Goal: Task Accomplishment & Management: Use online tool/utility

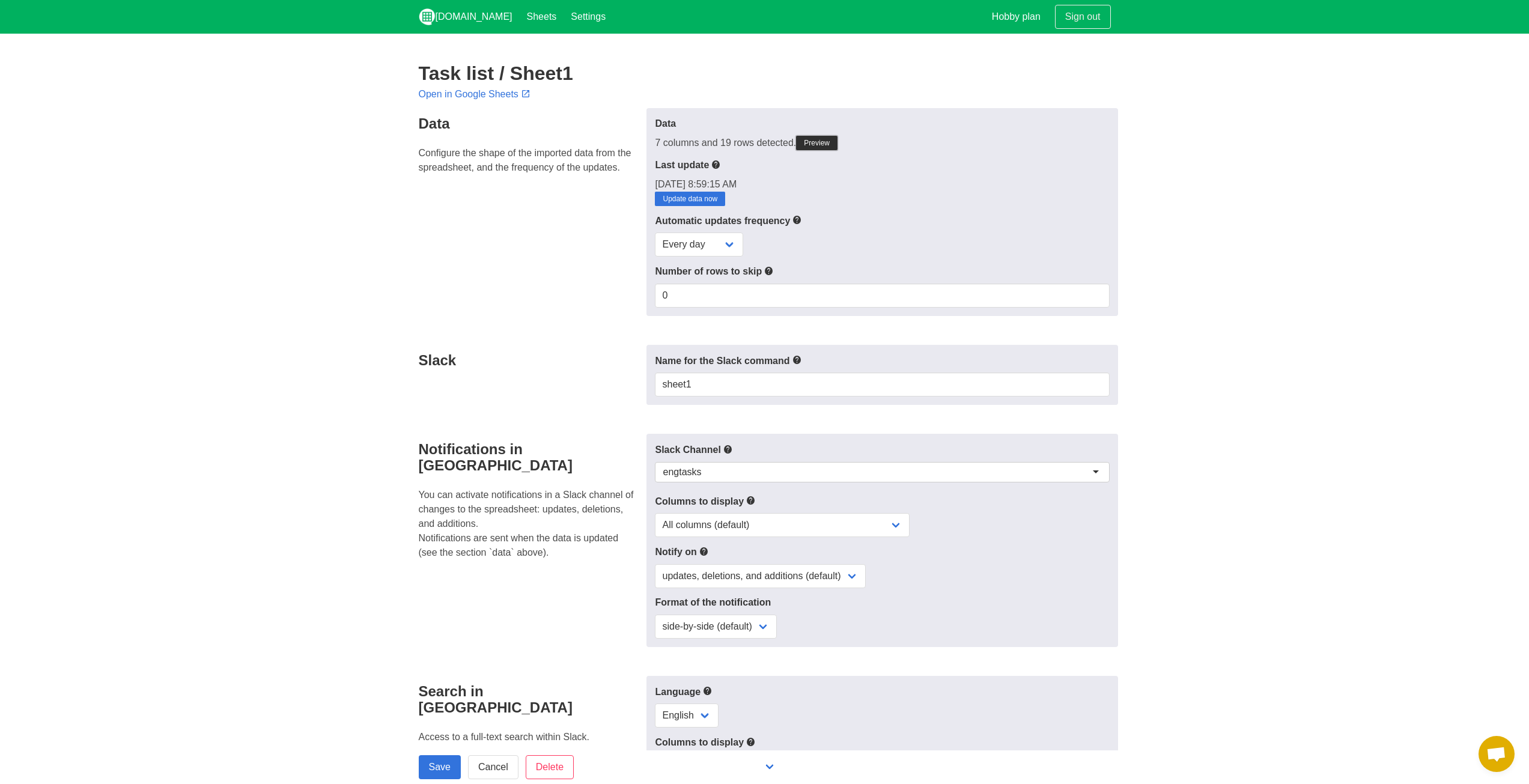
click at [809, 137] on link "Preview" at bounding box center [817, 143] width 41 height 14
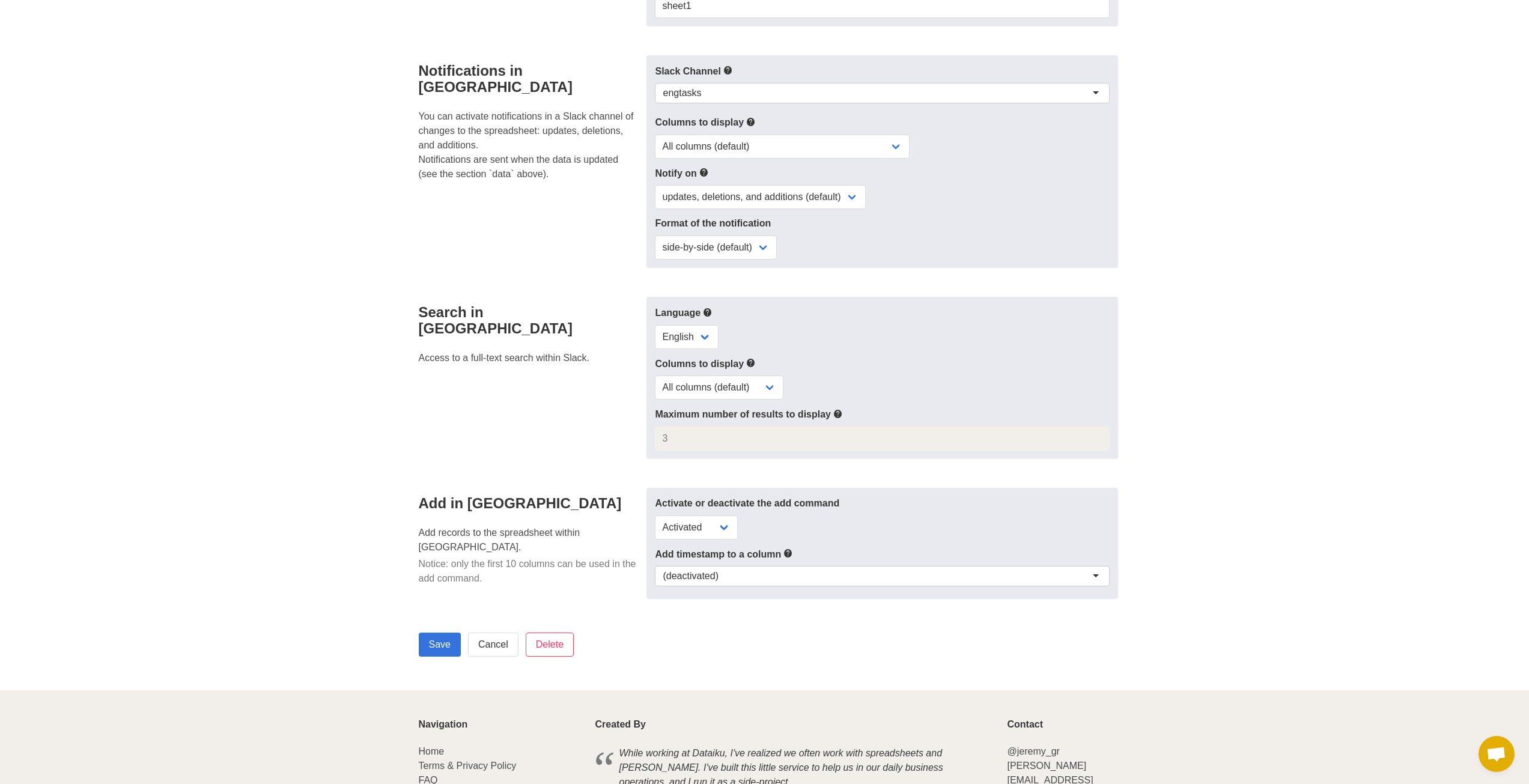
scroll to position [654, 0]
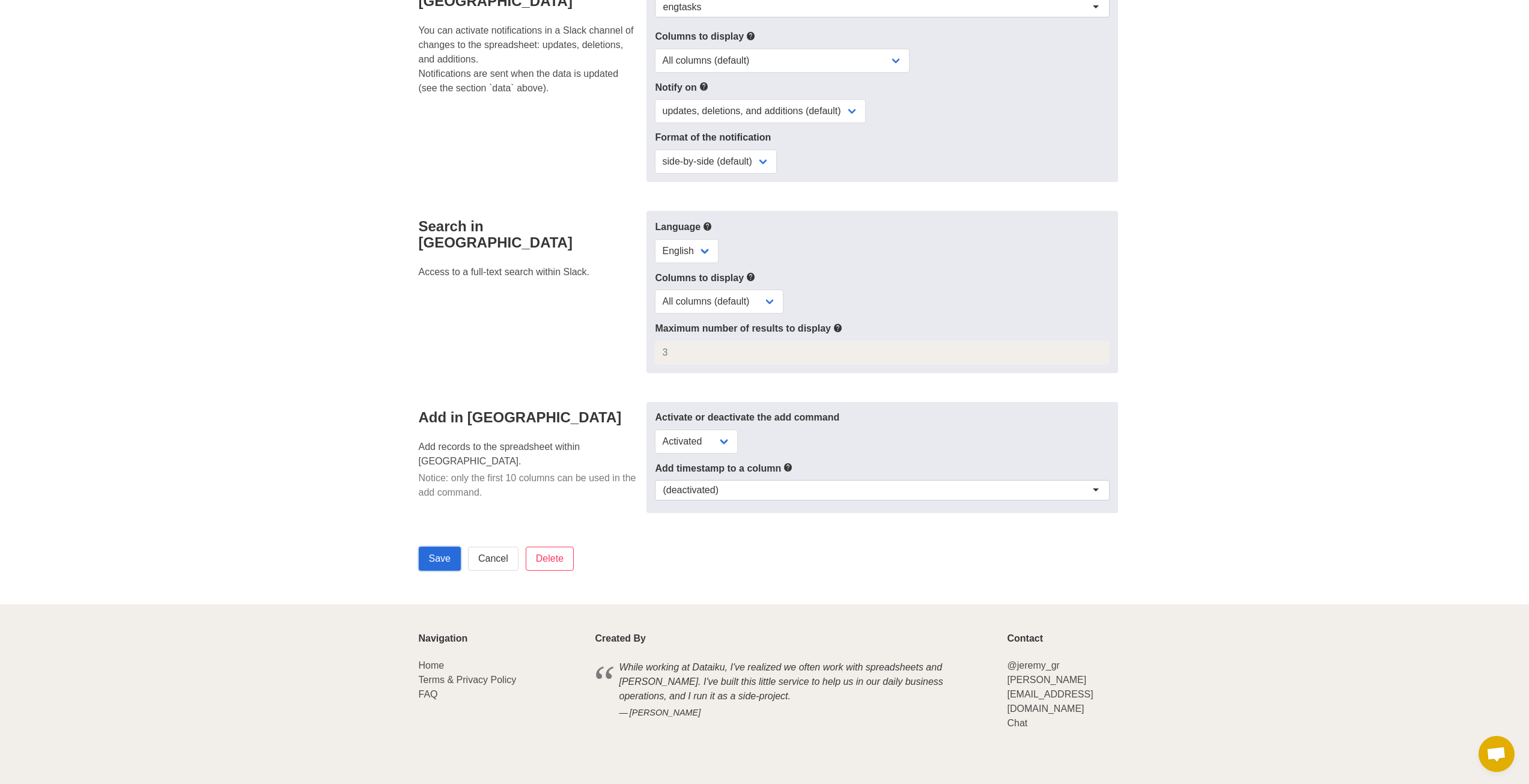
click at [449, 570] on input "Save" at bounding box center [439, 558] width 42 height 24
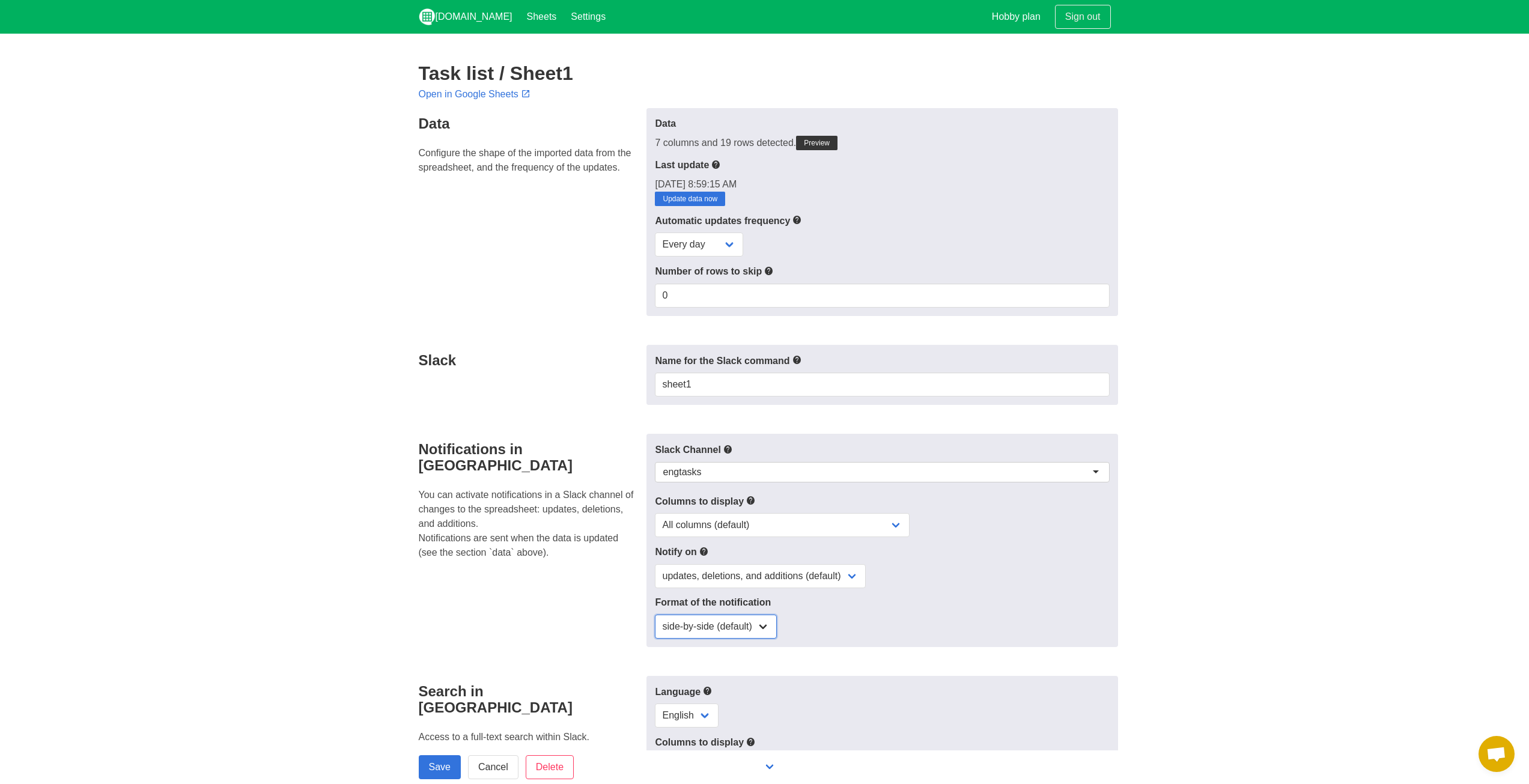
click at [696, 627] on select "side-by-side (default) single column" at bounding box center [716, 626] width 122 height 24
drag, startPoint x: 575, startPoint y: 588, endPoint x: 576, endPoint y: 579, distance: 9.1
click at [573, 581] on div "Notifications in Slack You can activate notifications in a Slack channel of cha…" at bounding box center [528, 540] width 235 height 214
click at [711, 521] on select "All columns (default) Only columns with modified values Columns with modified v…" at bounding box center [783, 525] width 255 height 24
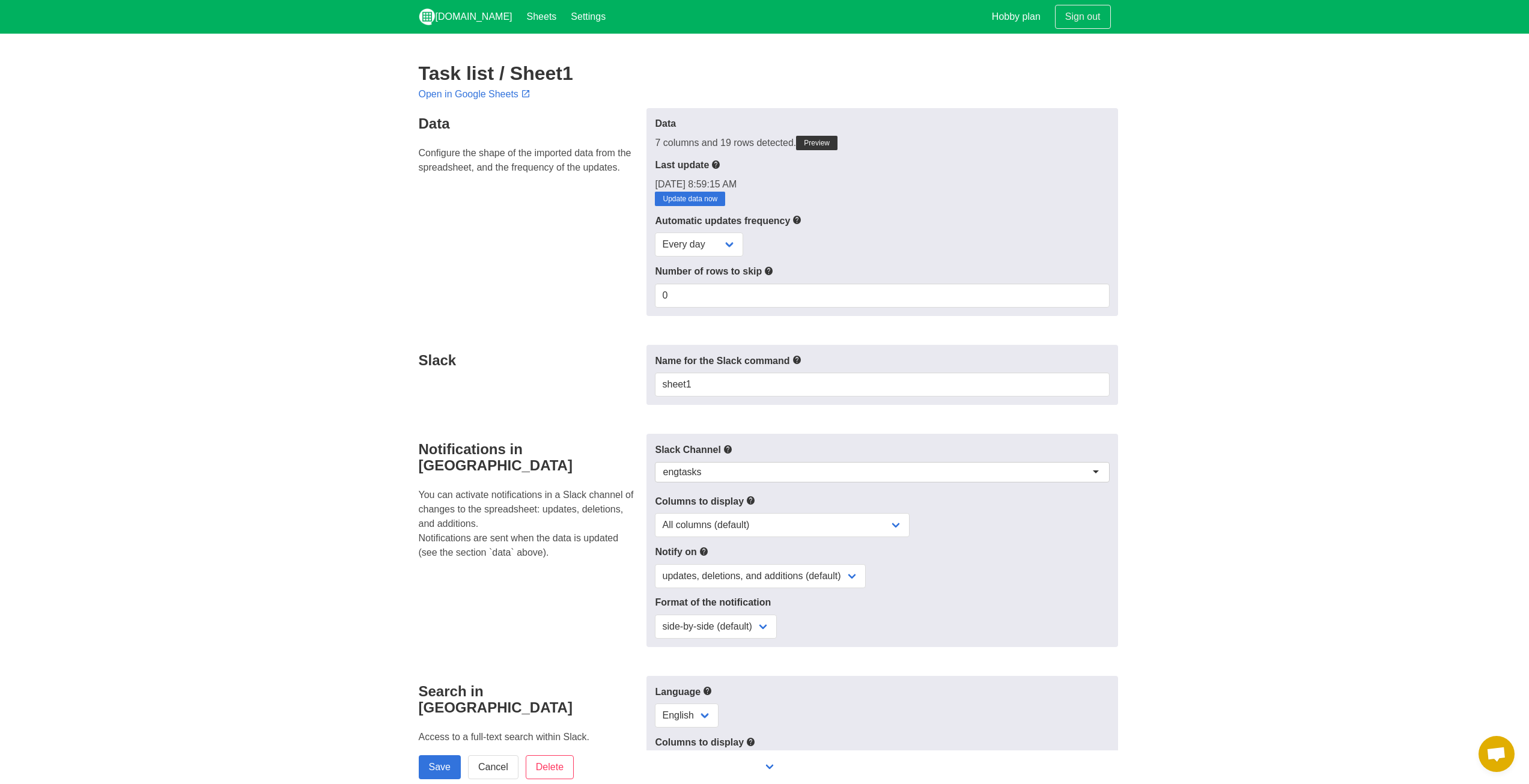
drag, startPoint x: 507, startPoint y: 387, endPoint x: 514, endPoint y: 388, distance: 7.1
click at [507, 387] on div "Slack" at bounding box center [528, 375] width 235 height 61
click at [701, 200] on link "Update data now" at bounding box center [690, 199] width 70 height 14
click at [563, 20] on link "Settings" at bounding box center [588, 17] width 49 height 33
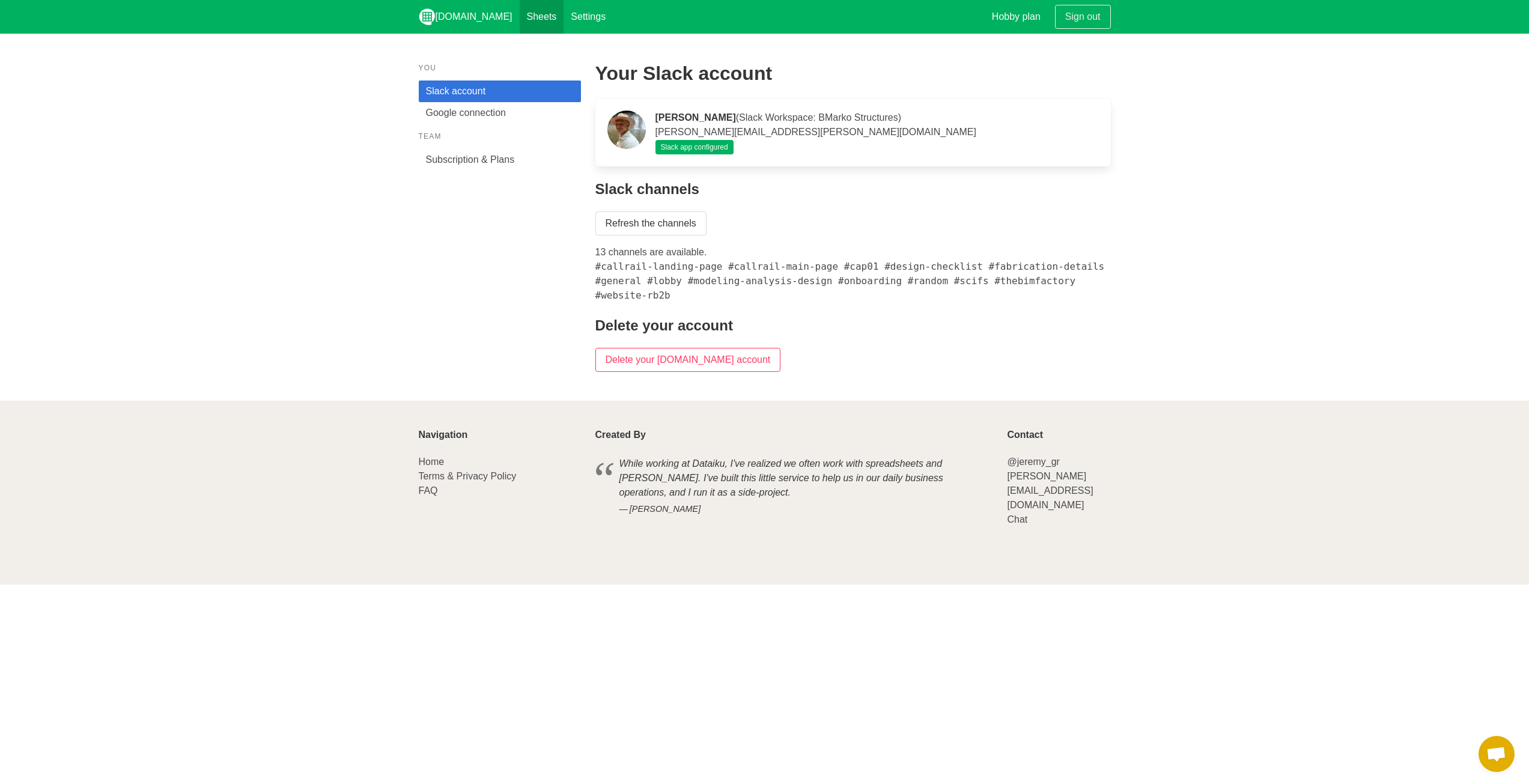
click at [520, 16] on link "Sheets" at bounding box center [542, 17] width 44 height 33
